Goal: Information Seeking & Learning: Learn about a topic

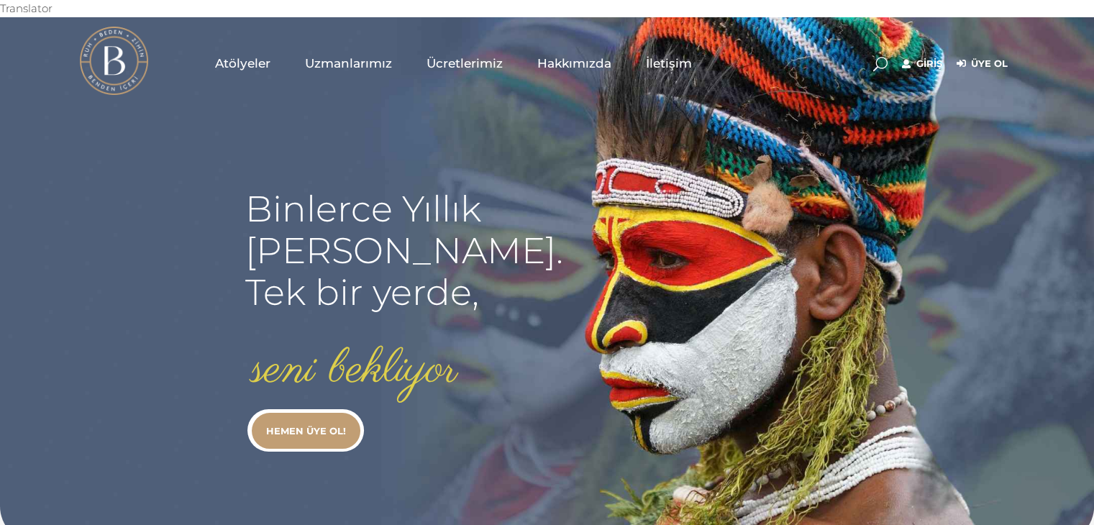
type input "secil.karacan"
click at [921, 55] on link "Giriş" at bounding box center [922, 63] width 40 height 17
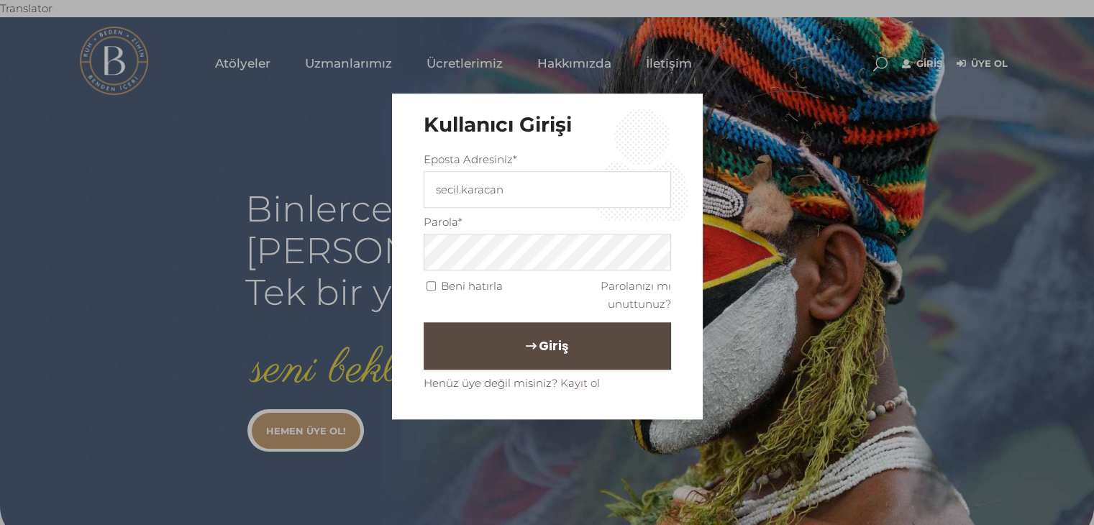
click at [522, 354] on button "Giriş" at bounding box center [547, 345] width 247 height 47
click at [539, 349] on span "Giriş" at bounding box center [553, 346] width 29 height 24
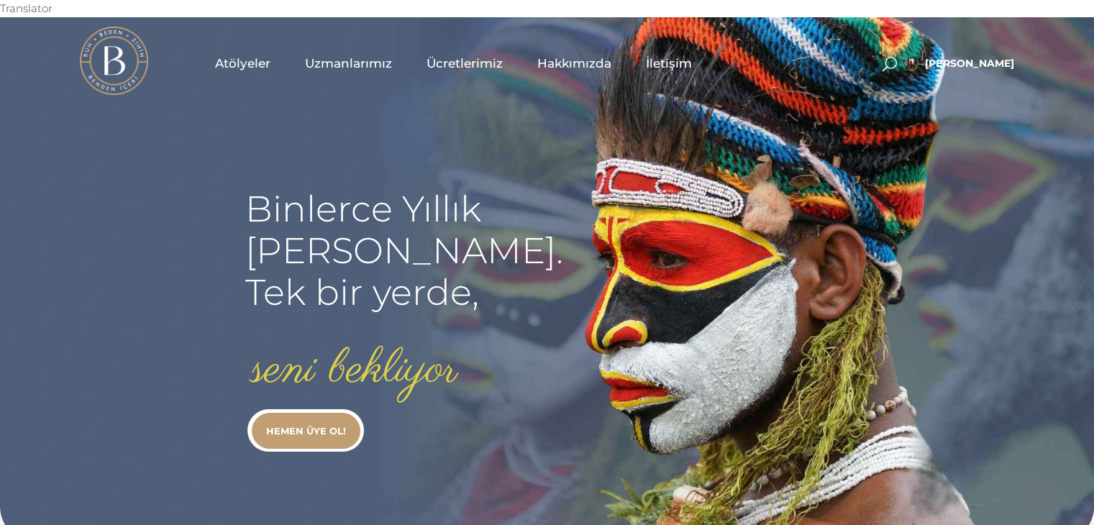
click at [328, 55] on span "Uzmanlarımız" at bounding box center [348, 63] width 87 height 17
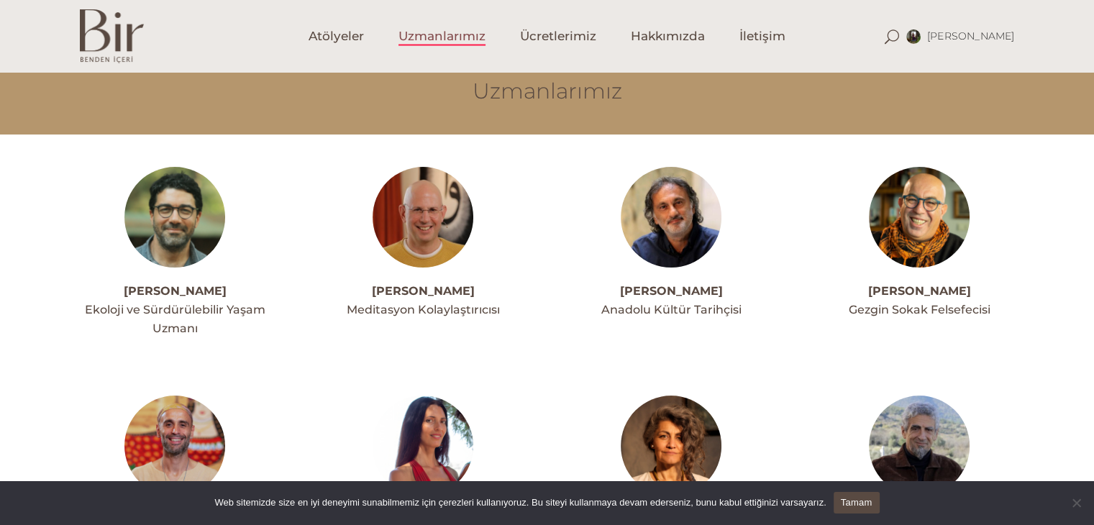
scroll to position [115, 0]
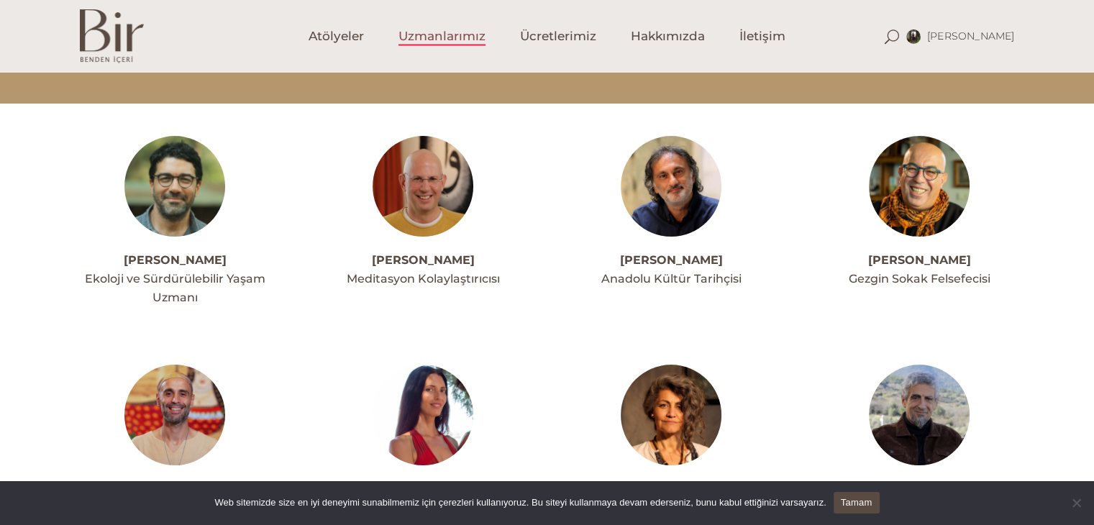
click at [175, 386] on img at bounding box center [174, 415] width 101 height 101
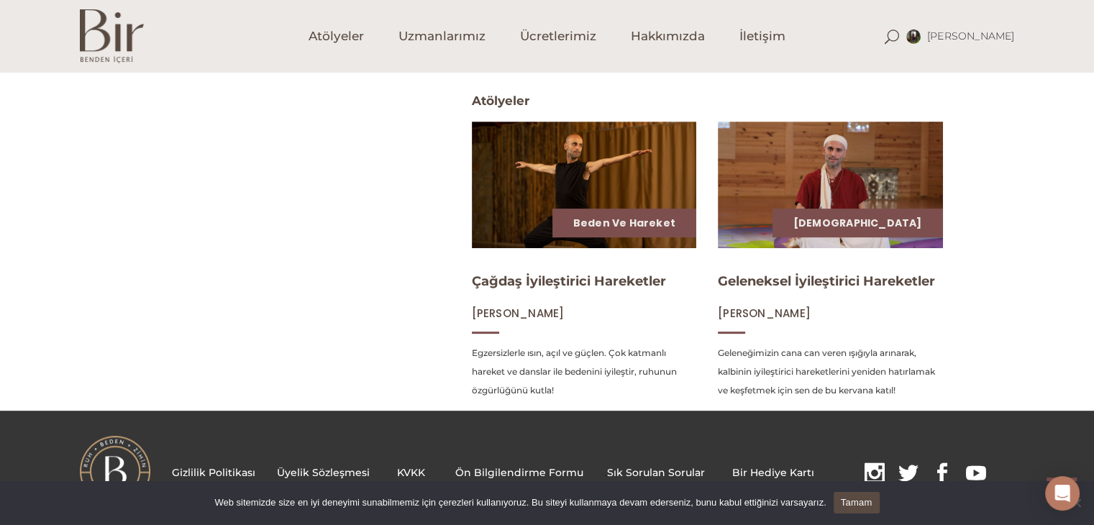
scroll to position [598, 0]
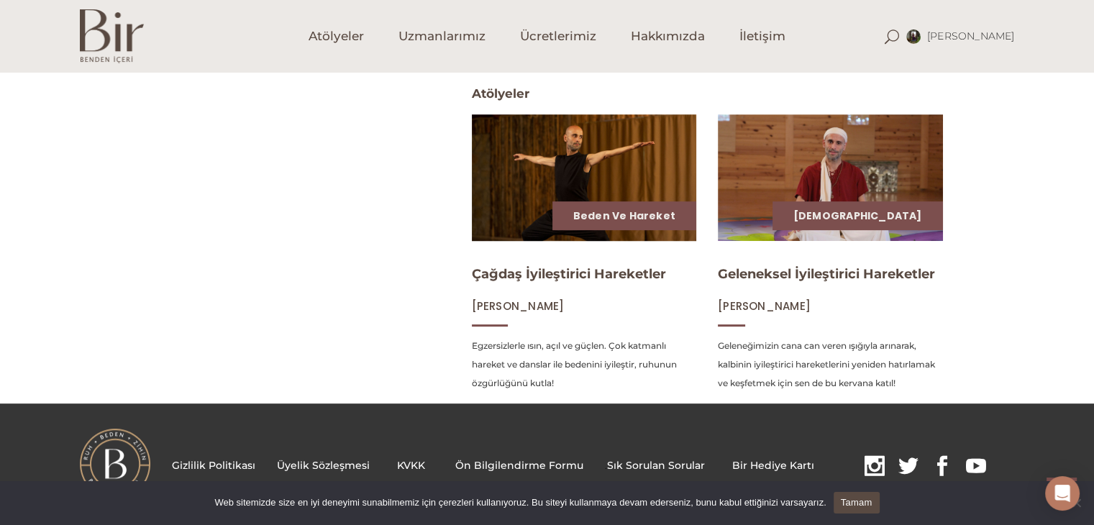
click at [679, 175] on img at bounding box center [584, 177] width 232 height 130
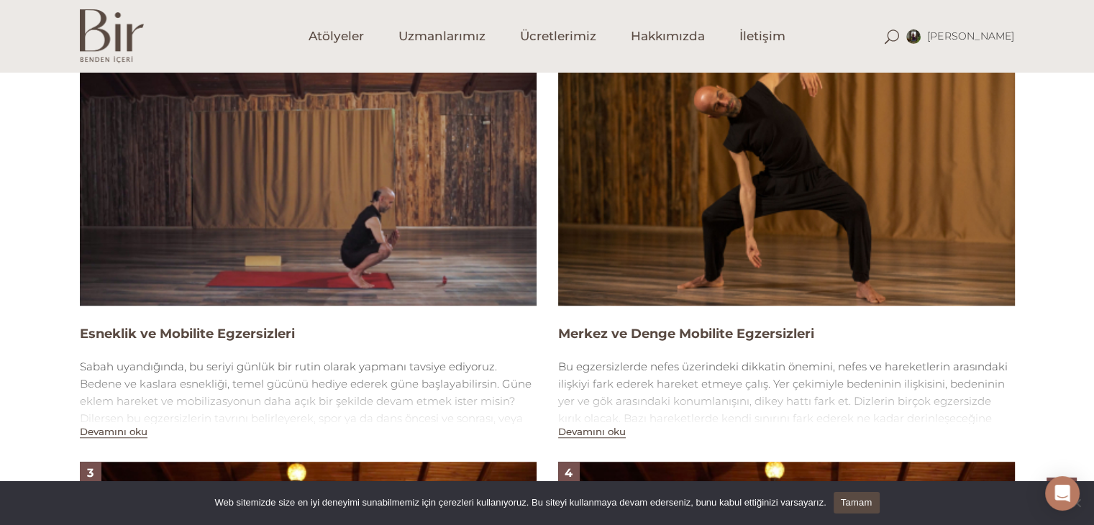
scroll to position [1057, 0]
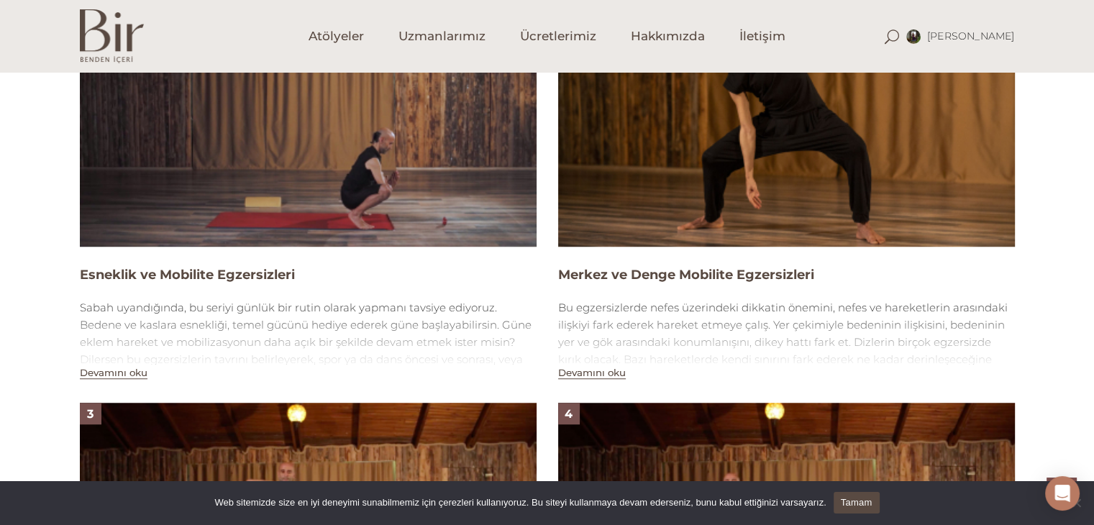
click at [842, 104] on img at bounding box center [786, 118] width 457 height 257
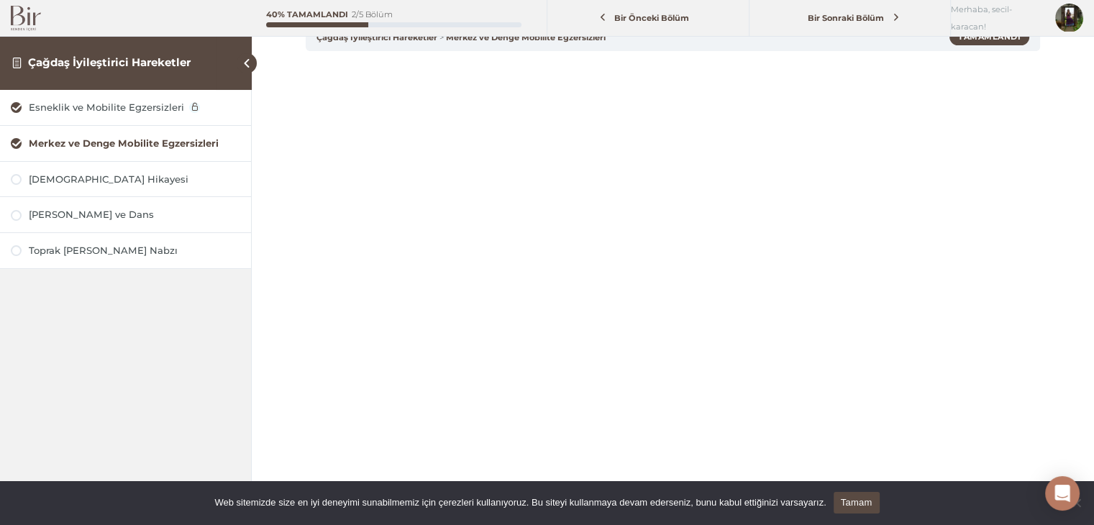
scroll to position [115, 0]
